Goal: Navigation & Orientation: Find specific page/section

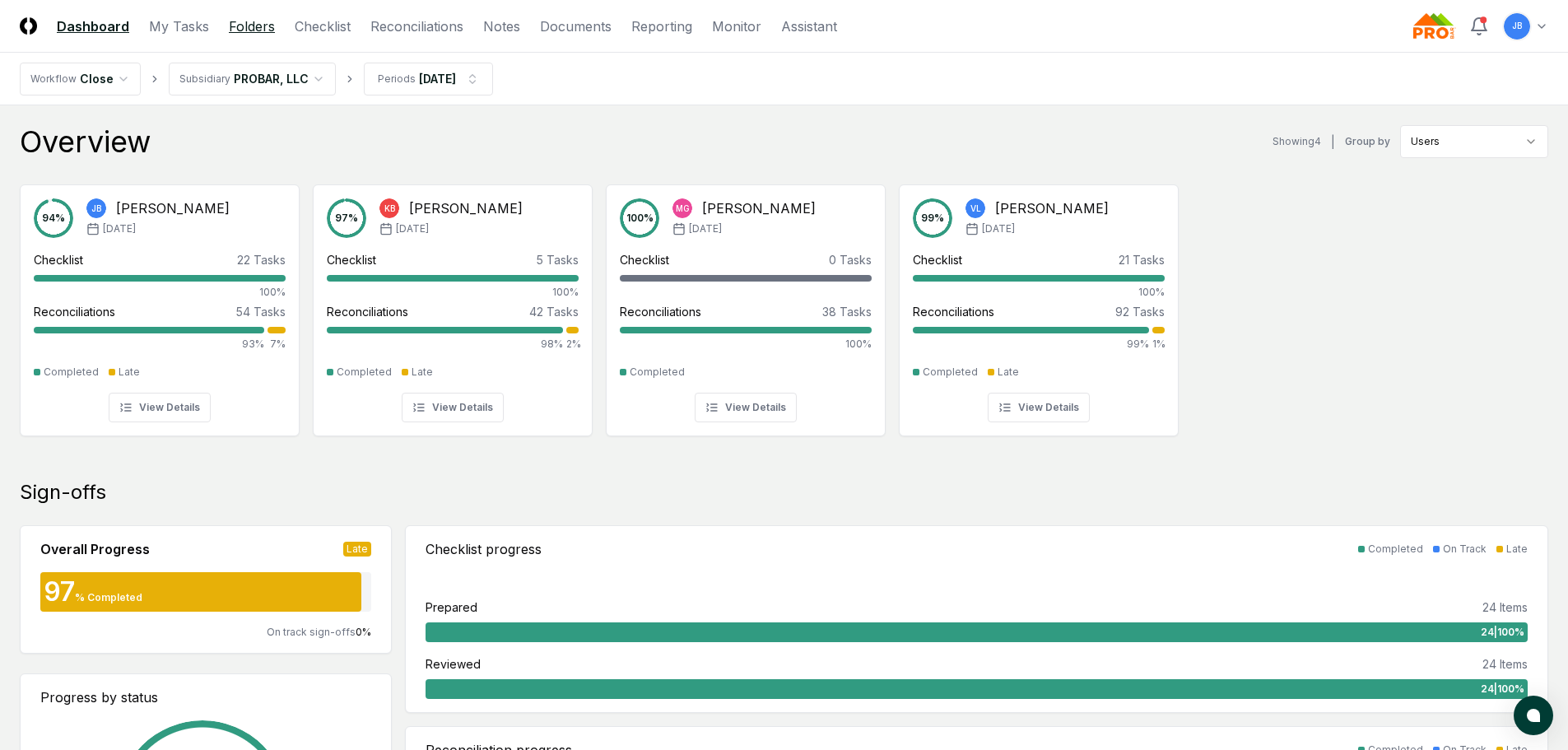
drag, startPoint x: 274, startPoint y: 26, endPoint x: 261, endPoint y: 27, distance: 13.0
click at [273, 26] on nav "CloseCore Dashboard My Tasks Folders Checklist Reconciliations Notes Documents …" at bounding box center [428, 27] width 817 height 20
click at [254, 28] on link "Folders" at bounding box center [251, 27] width 46 height 20
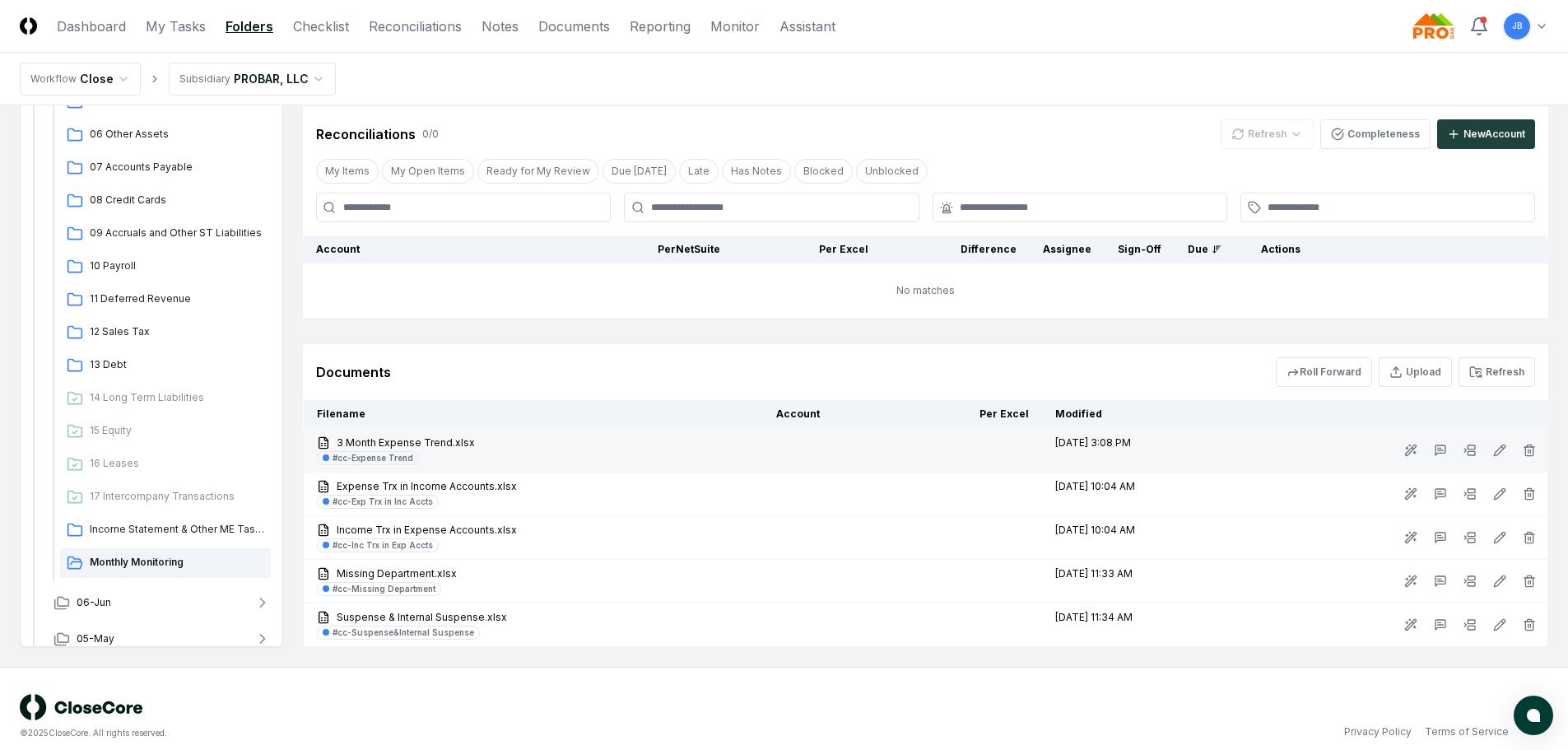
scroll to position [824, 0]
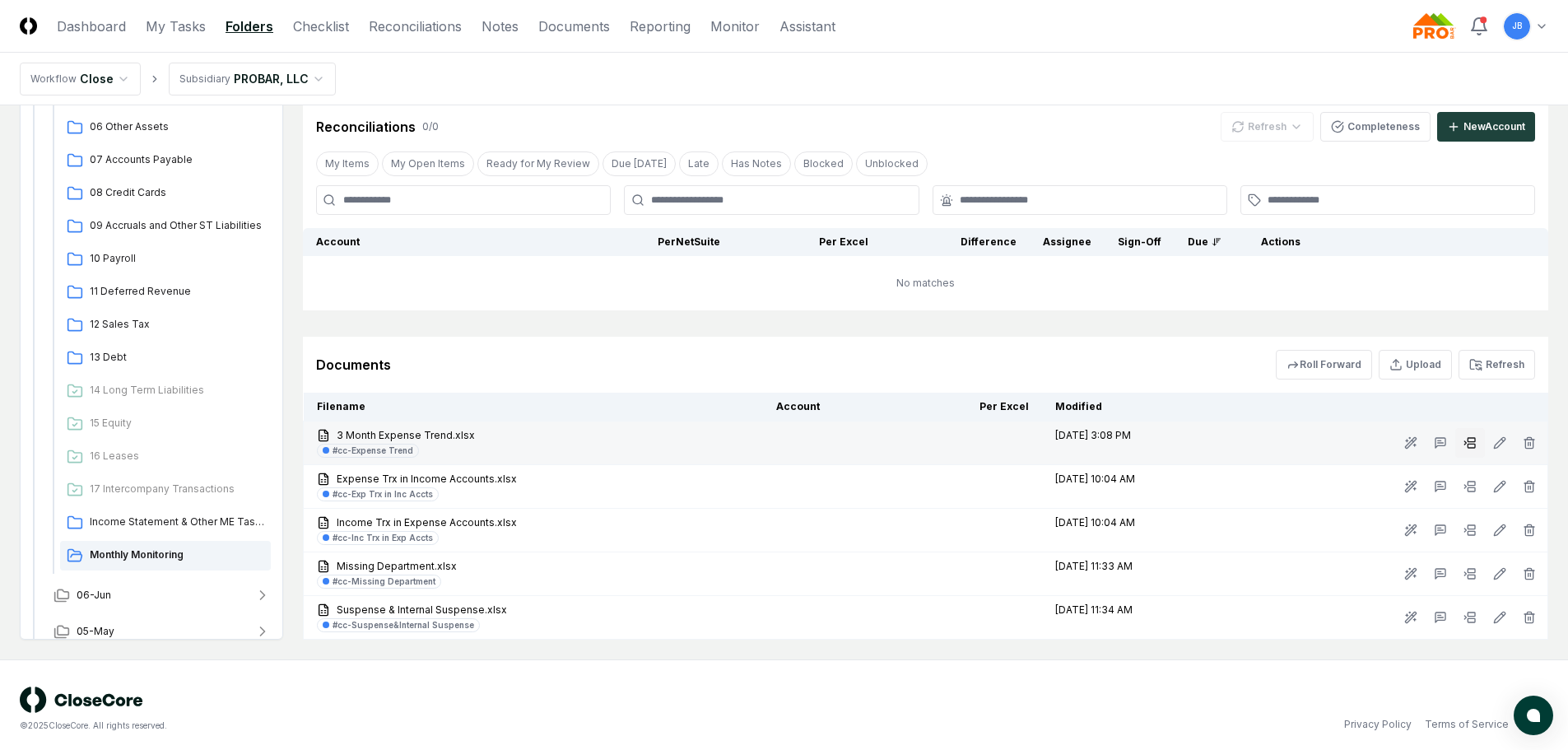
click at [1471, 443] on rect at bounding box center [1471, 441] width 8 height 4
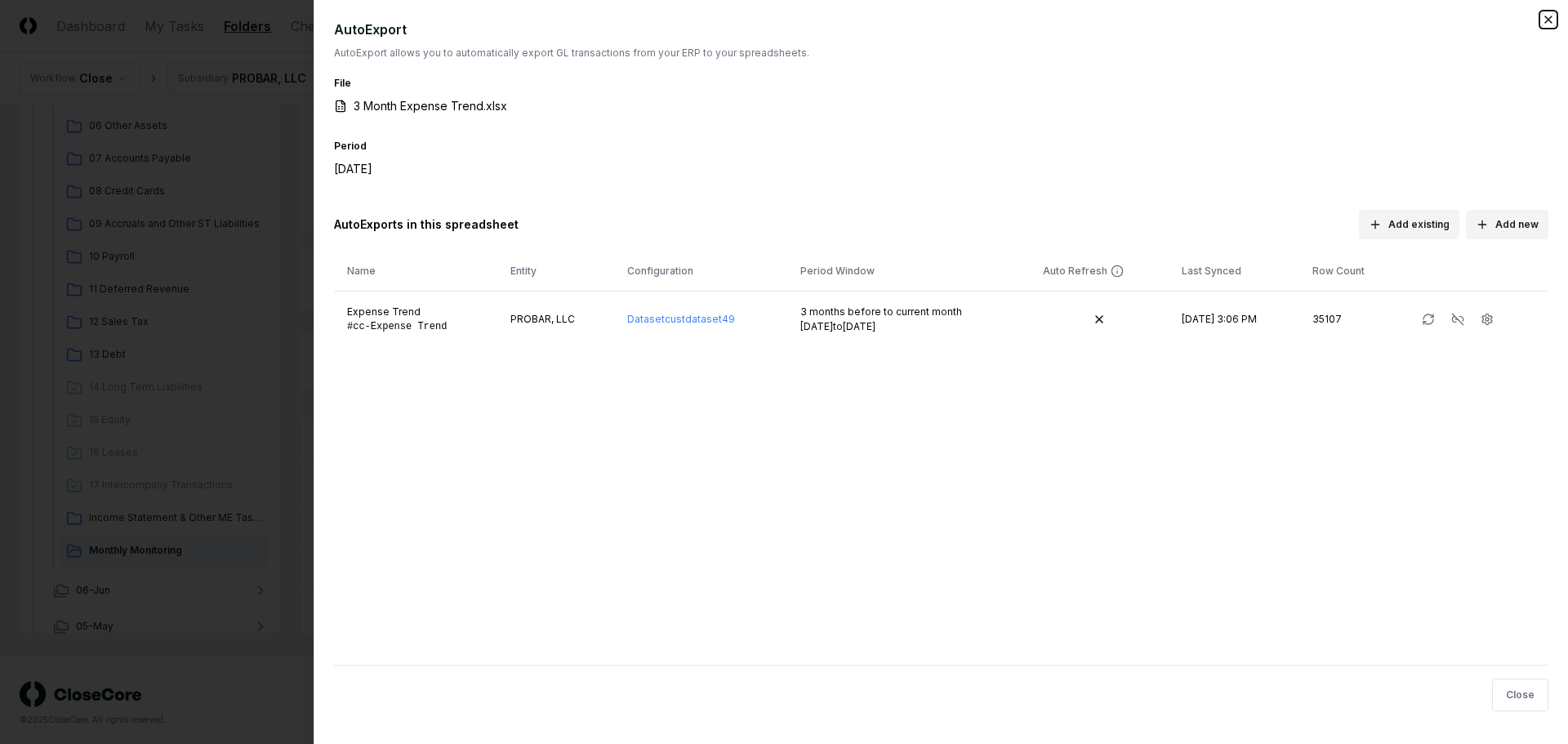
click at [1546, 19] on icon "button" at bounding box center [1548, 19] width 13 height 13
